Goal: Navigation & Orientation: Find specific page/section

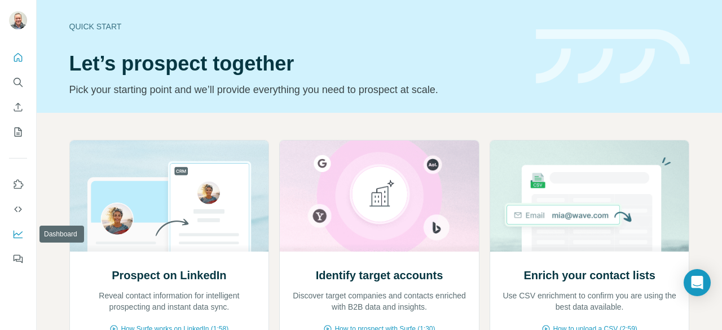
click at [20, 233] on icon "Dashboard" at bounding box center [18, 233] width 9 height 5
click at [20, 58] on icon "Quick start" at bounding box center [17, 57] width 11 height 11
click at [19, 85] on icon "Search" at bounding box center [17, 82] width 11 height 11
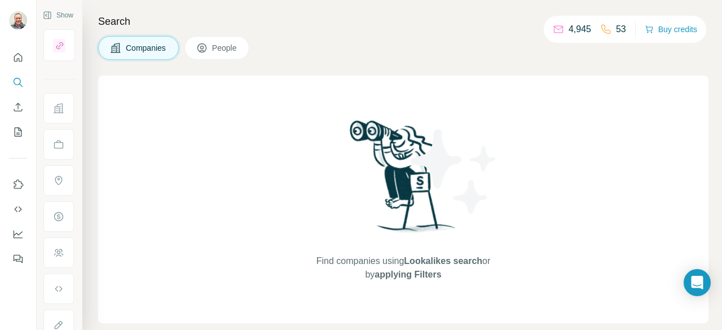
click at [211, 47] on button "People" at bounding box center [216, 48] width 65 height 24
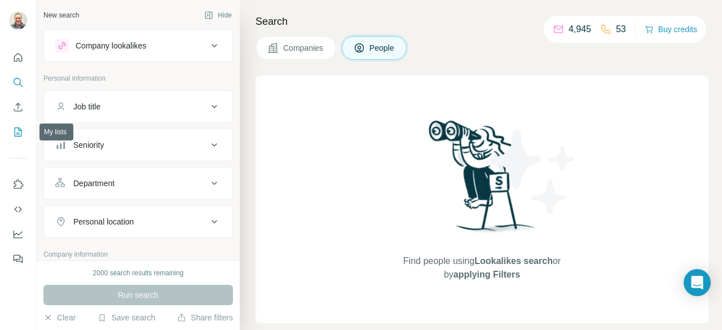
click at [21, 129] on icon "My lists" at bounding box center [18, 131] width 7 height 9
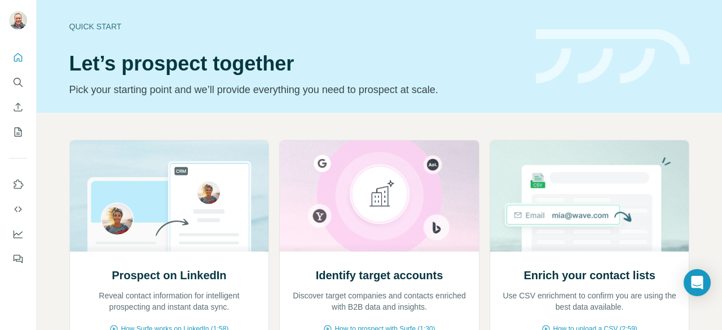
scroll to position [144, 0]
